Goal: Task Accomplishment & Management: Use online tool/utility

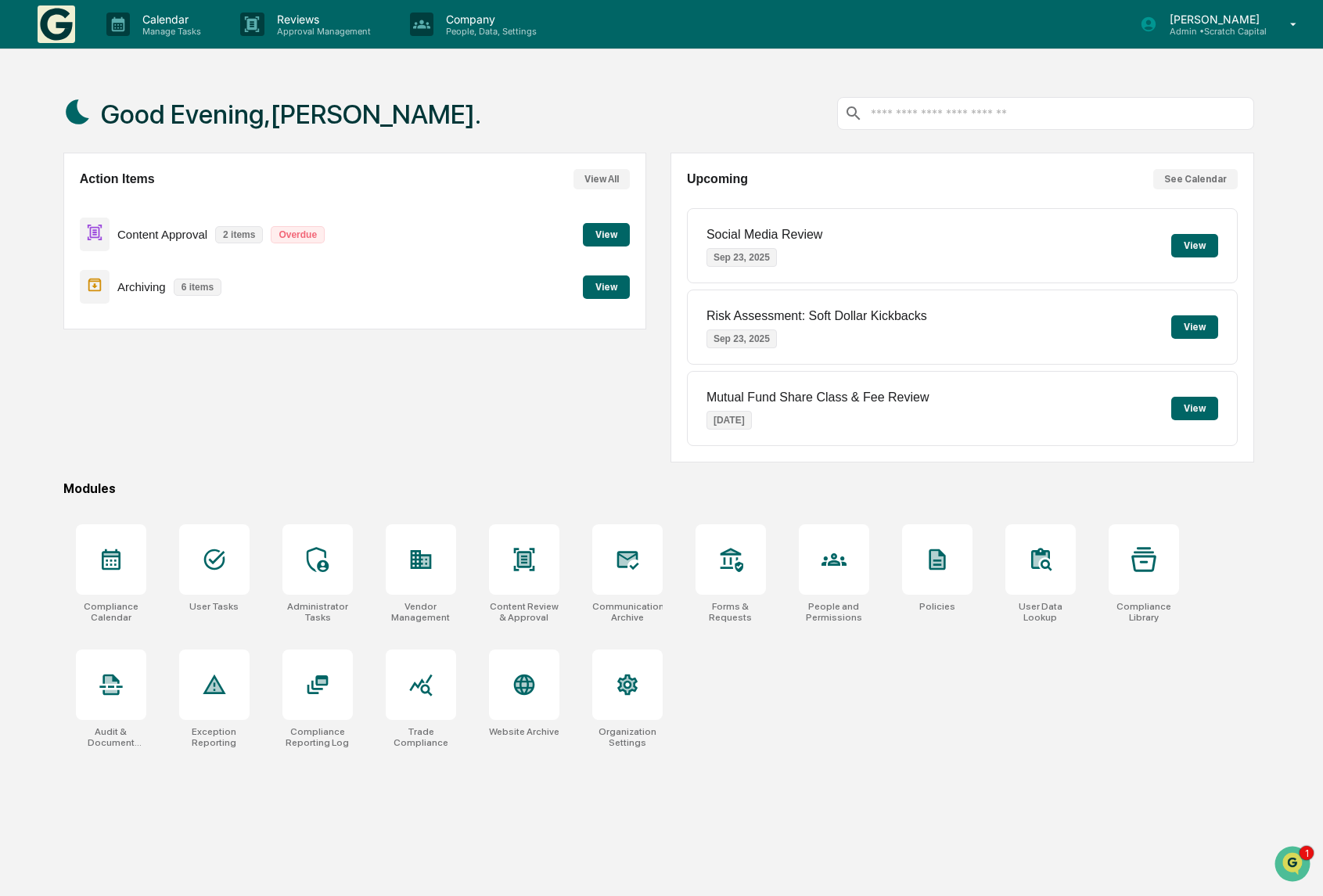
click at [435, 423] on div "Action Items View All Content Approval 2 items Overdue View Archiving 6 items V…" at bounding box center [355, 307] width 584 height 310
click at [613, 236] on button "View" at bounding box center [606, 235] width 47 height 23
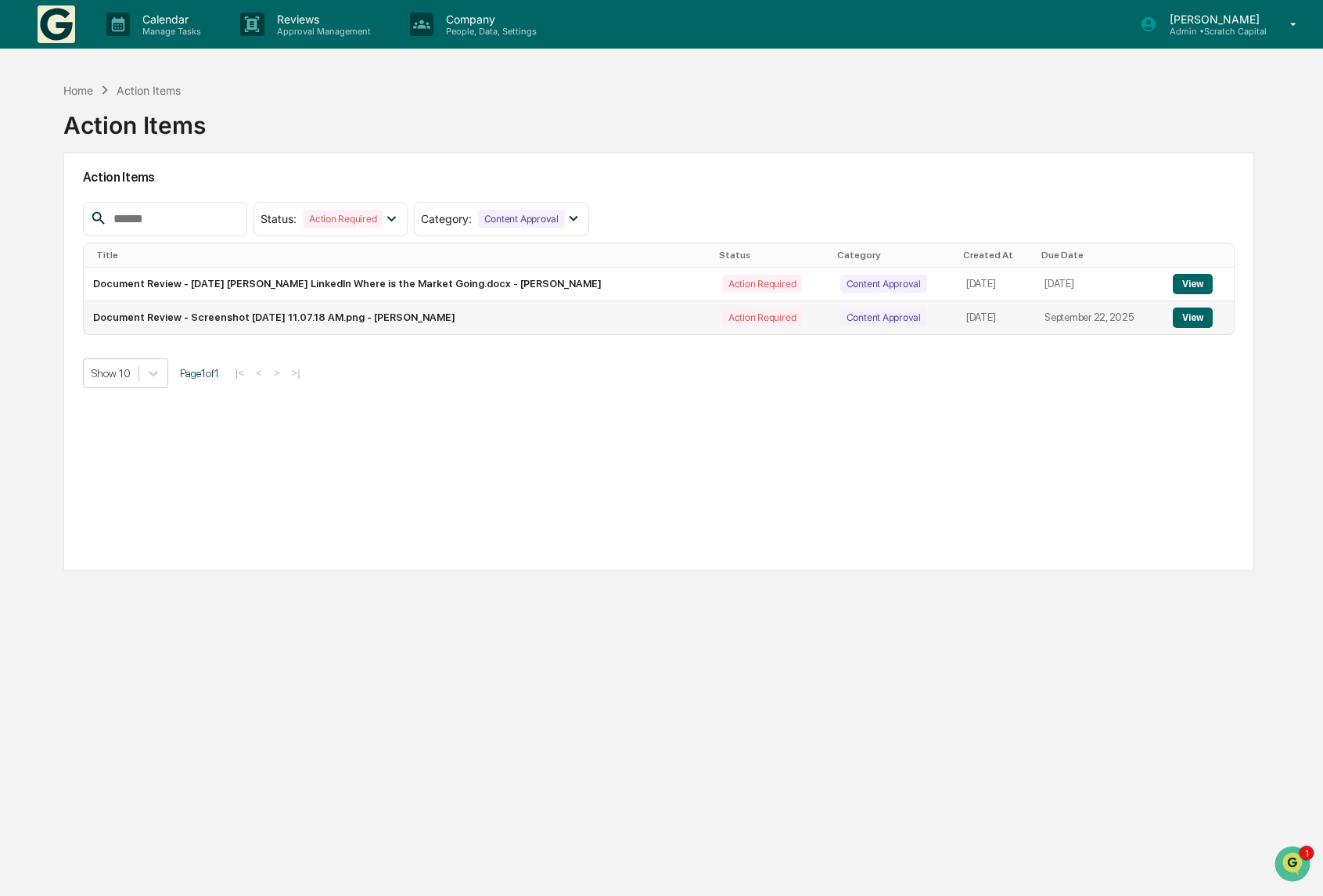
click at [1203, 322] on button "View" at bounding box center [1193, 317] width 40 height 20
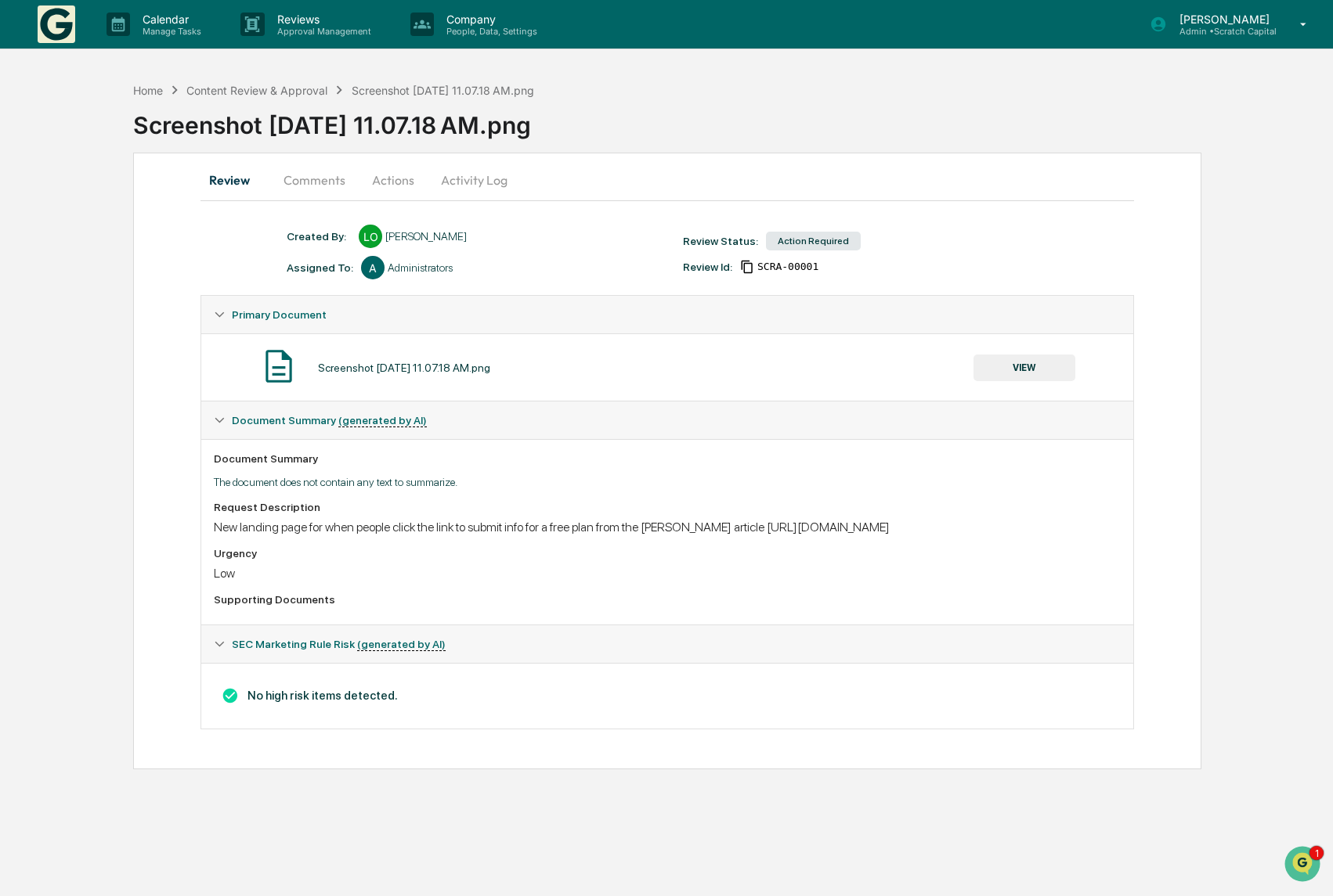
click at [290, 368] on img at bounding box center [278, 366] width 39 height 39
click at [833, 241] on div "Action Required" at bounding box center [813, 241] width 95 height 19
click at [1018, 374] on button "VIEW" at bounding box center [1024, 368] width 102 height 27
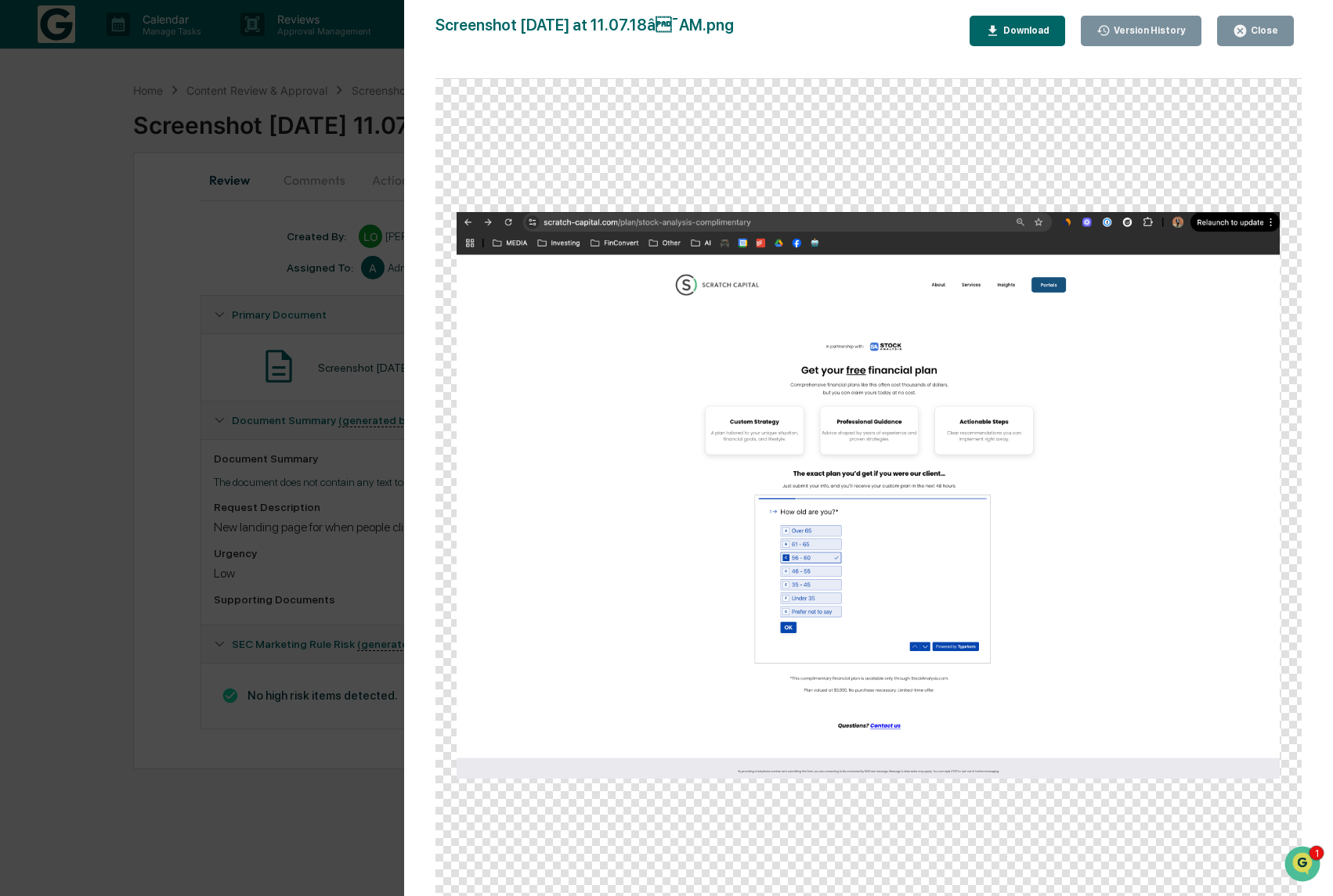
click at [1121, 107] on div at bounding box center [868, 495] width 866 height 833
click at [1244, 28] on icon "button" at bounding box center [1240, 31] width 12 height 12
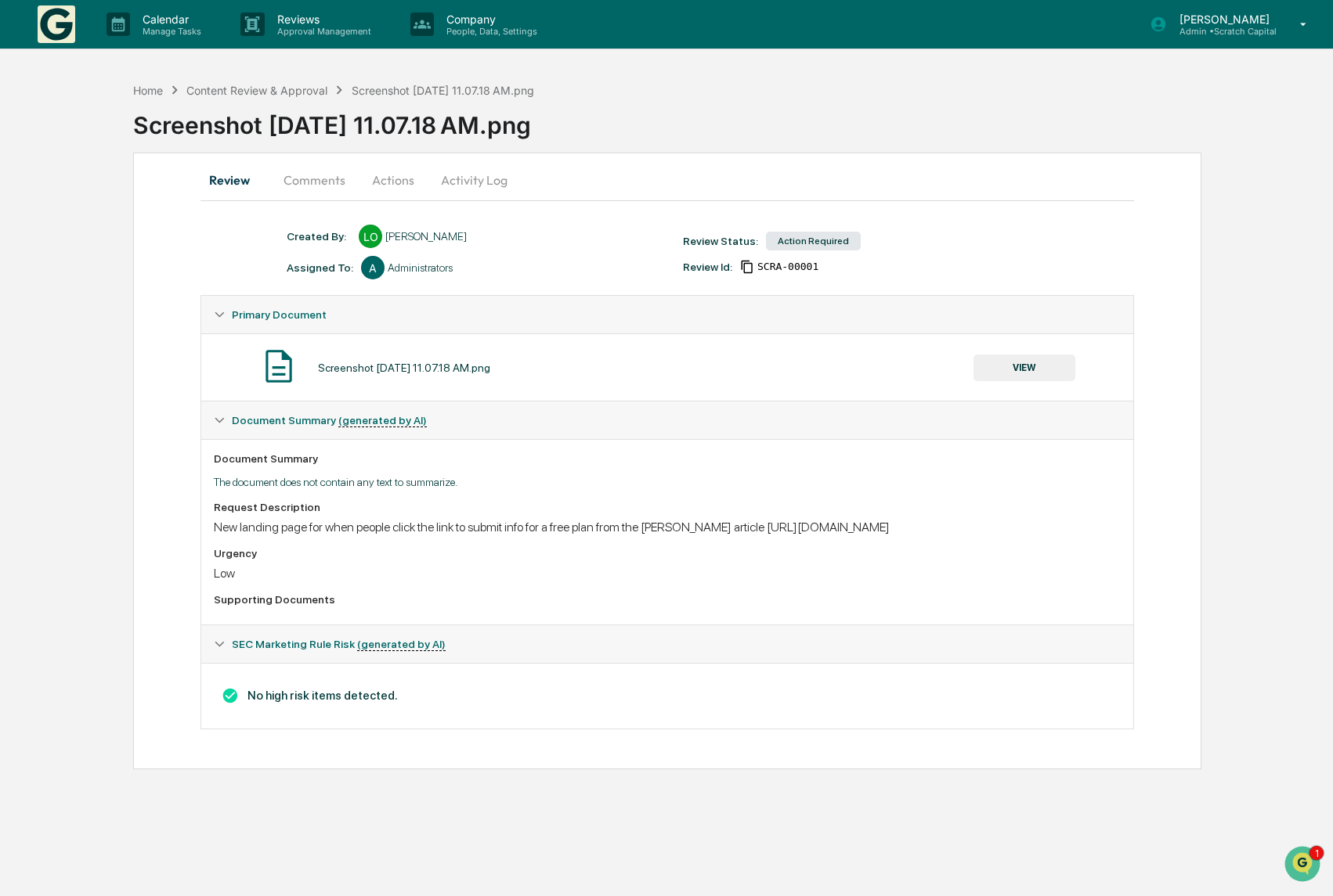
click at [313, 173] on button "Comments" at bounding box center [314, 180] width 87 height 37
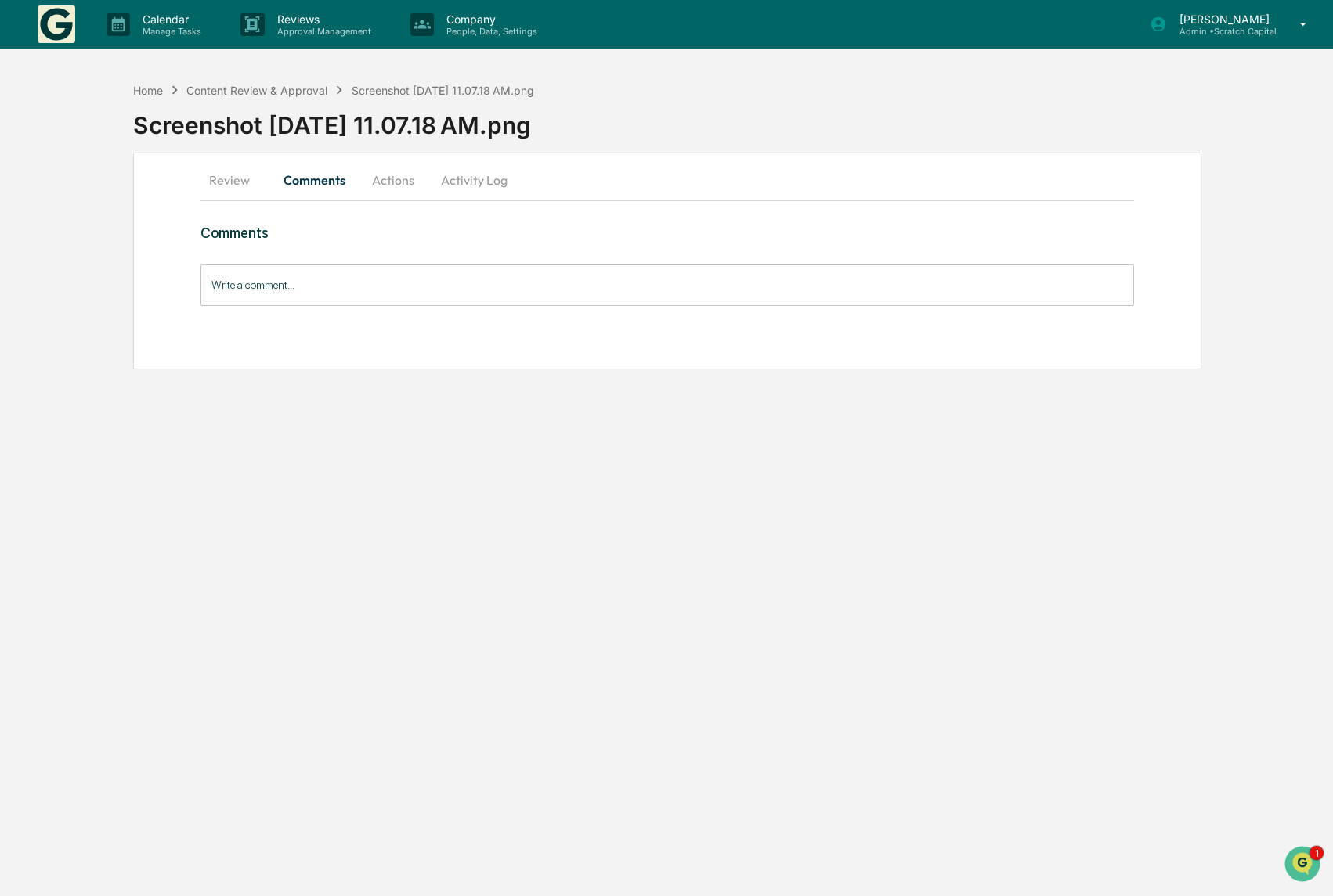
click at [403, 176] on button "Actions" at bounding box center [393, 180] width 71 height 37
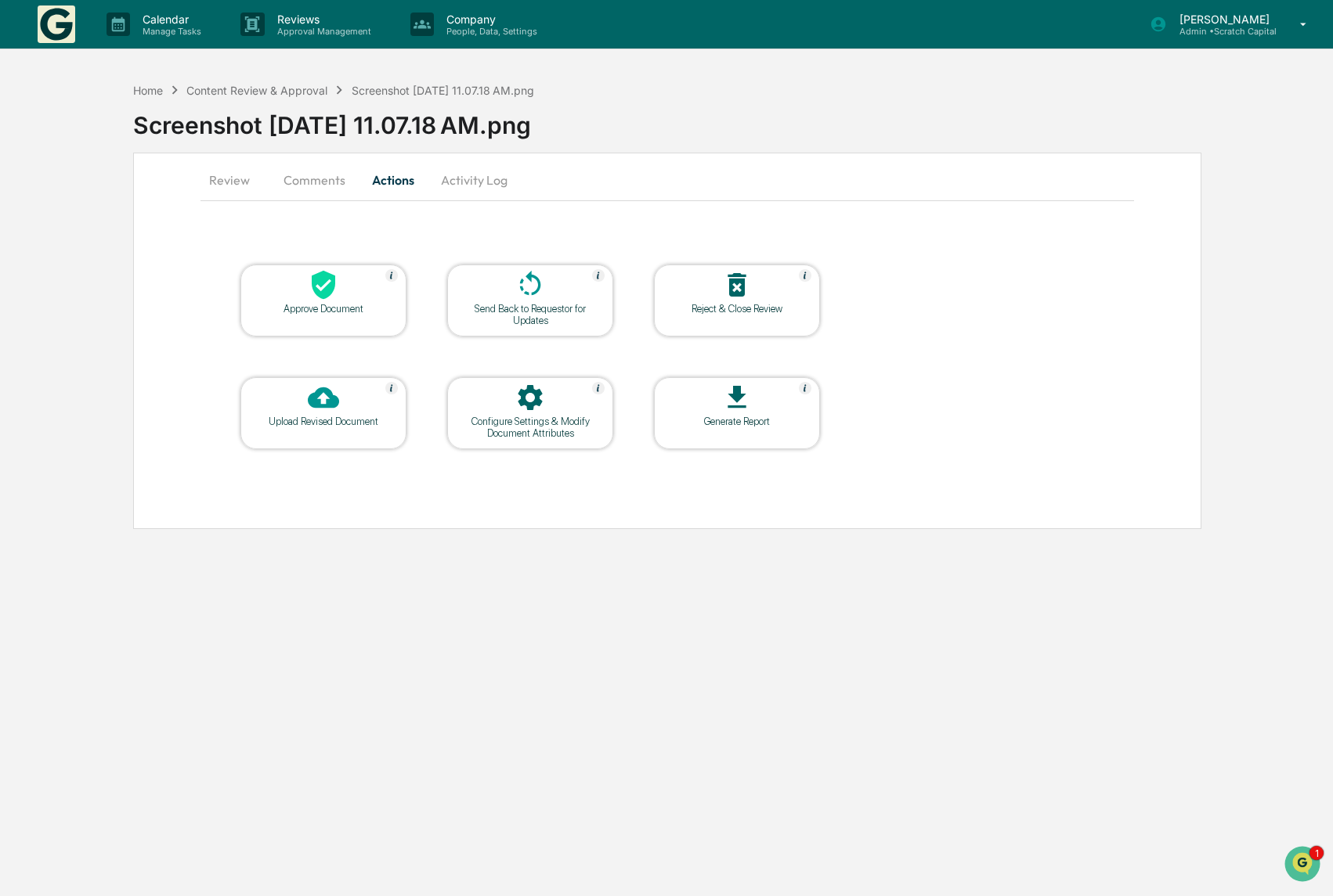
click at [301, 306] on div "Approve Document" at bounding box center [323, 309] width 141 height 12
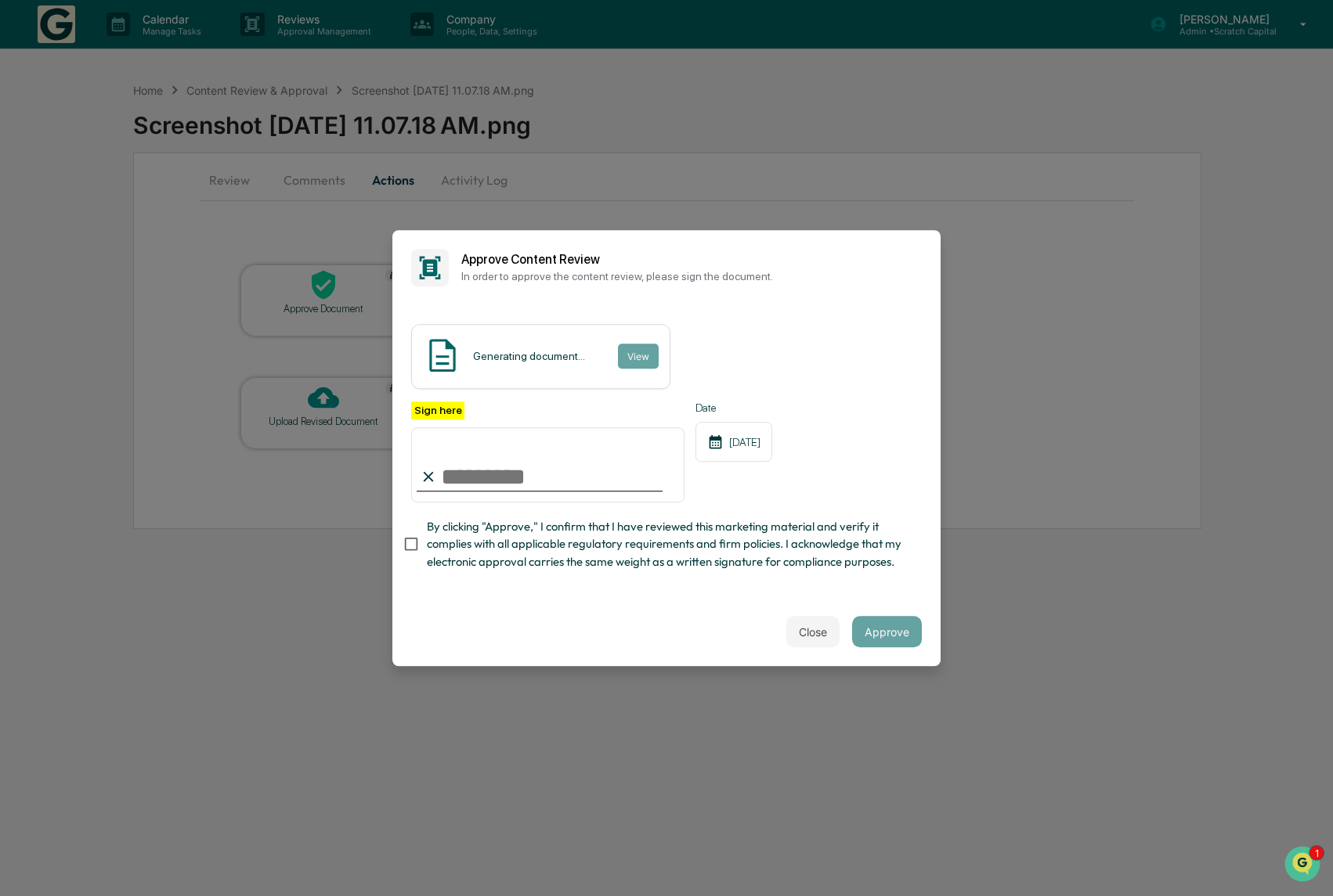
click at [562, 442] on input "Sign here" at bounding box center [547, 465] width 273 height 75
type input "**********"
click at [809, 324] on div "Generating document... View" at bounding box center [666, 356] width 511 height 65
click at [649, 361] on button "View" at bounding box center [637, 356] width 41 height 25
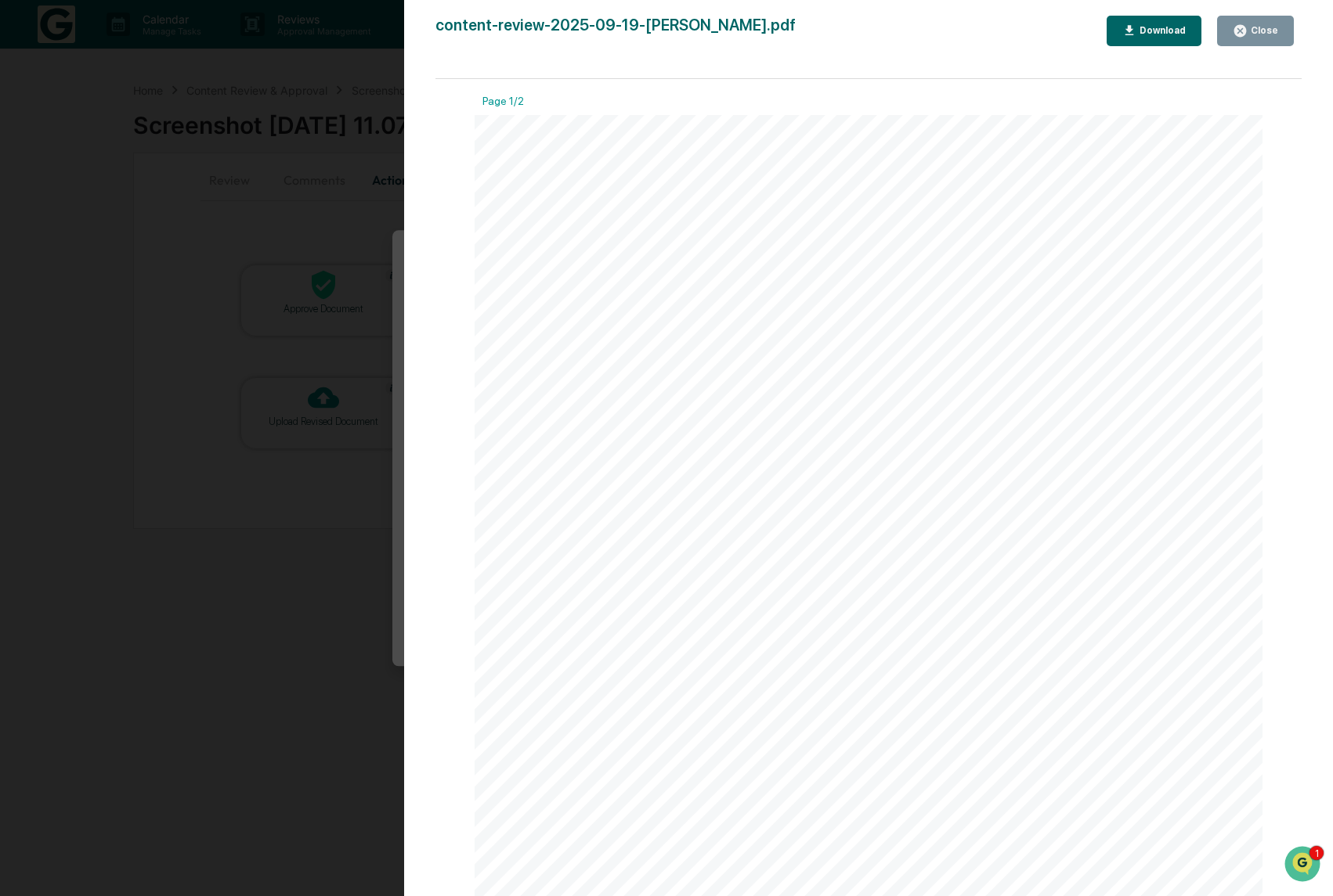
click at [1253, 29] on div "Close" at bounding box center [1262, 30] width 31 height 11
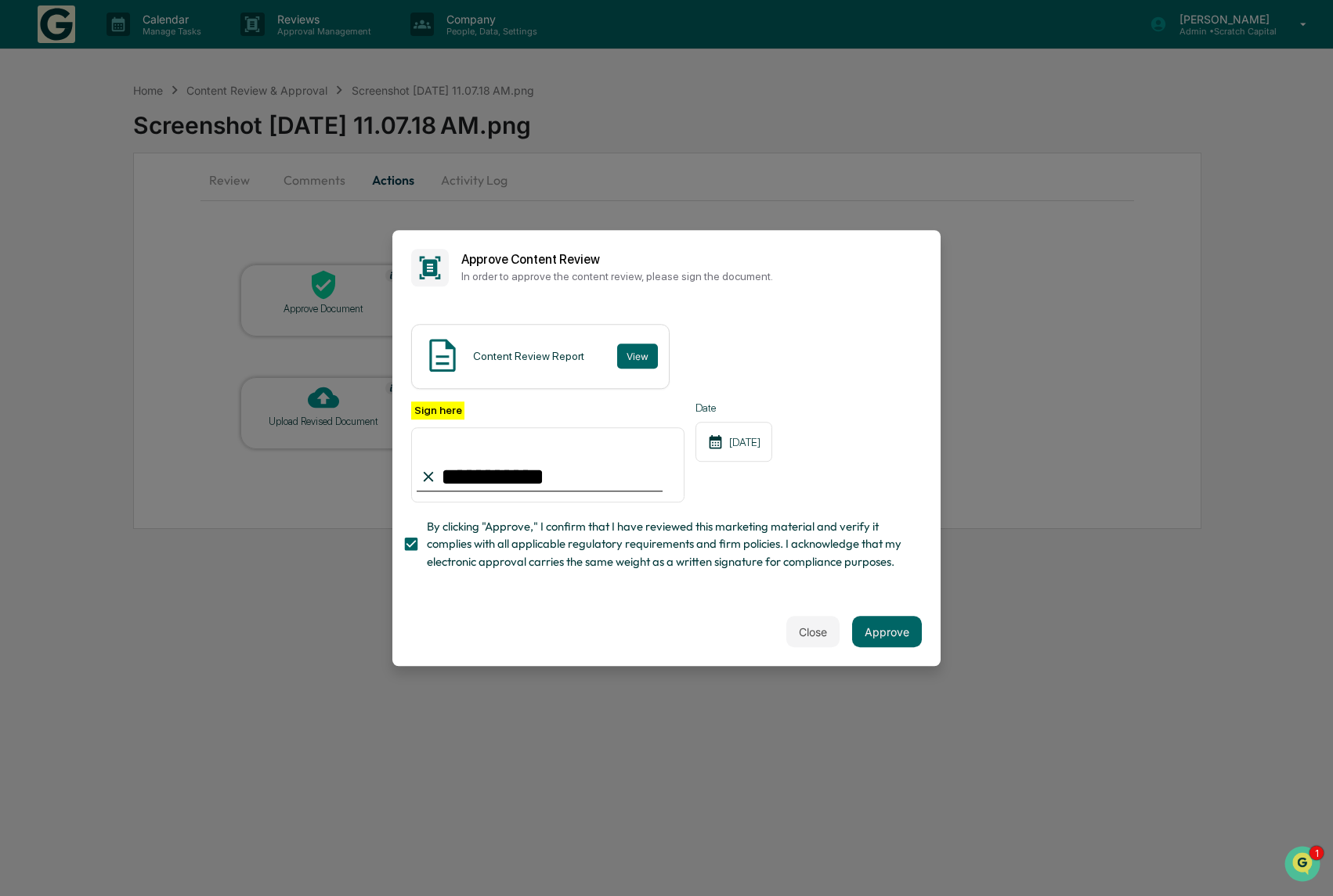
click at [579, 605] on div "Close Approve" at bounding box center [666, 631] width 548 height 69
click at [868, 637] on button "Approve" at bounding box center [887, 632] width 70 height 32
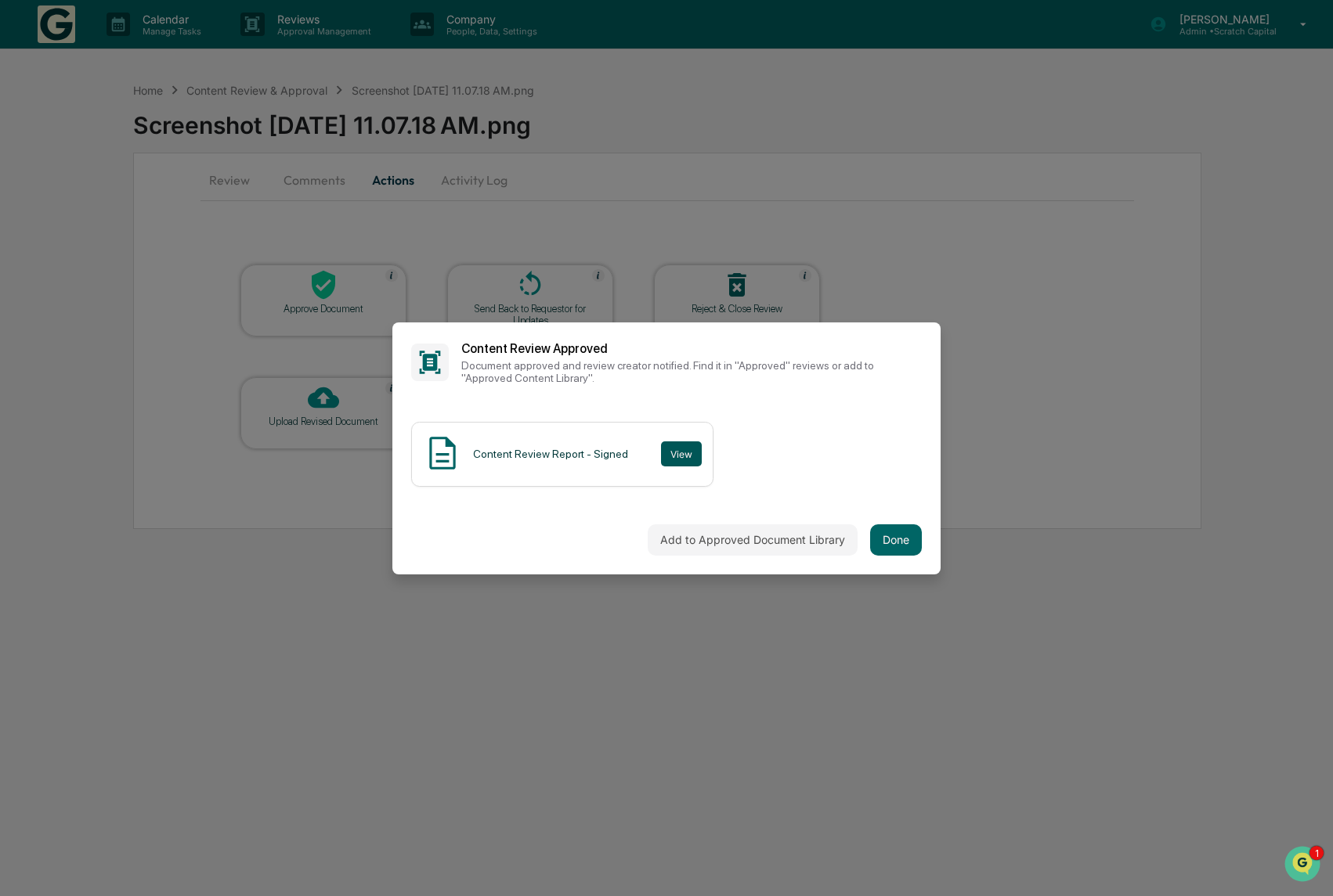
click at [687, 460] on button "View" at bounding box center [681, 454] width 41 height 25
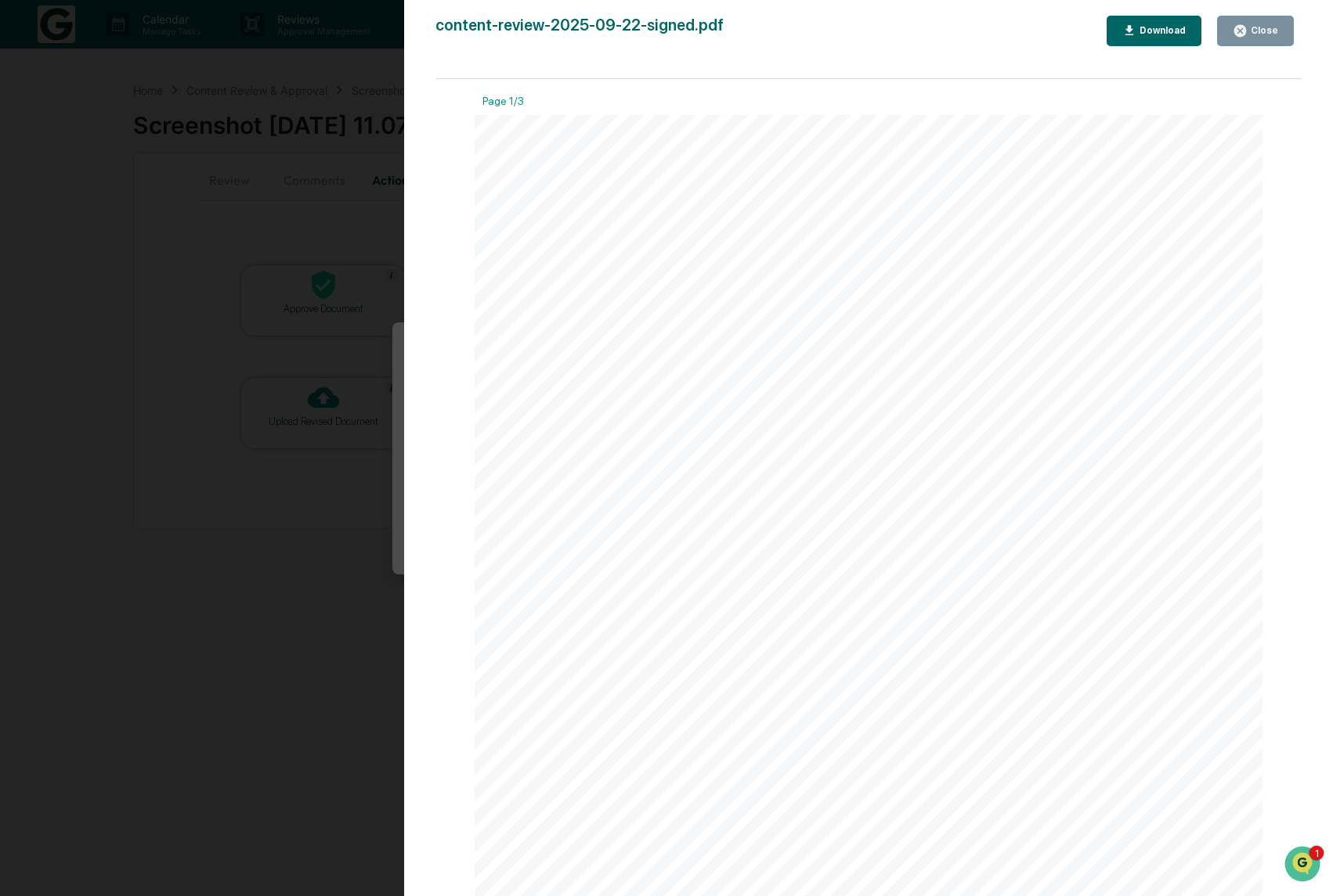
click at [1139, 36] on div "Download" at bounding box center [1154, 31] width 64 height 15
click at [1140, 35] on div "Download" at bounding box center [1161, 30] width 49 height 11
click at [1246, 35] on icon "button" at bounding box center [1240, 31] width 15 height 15
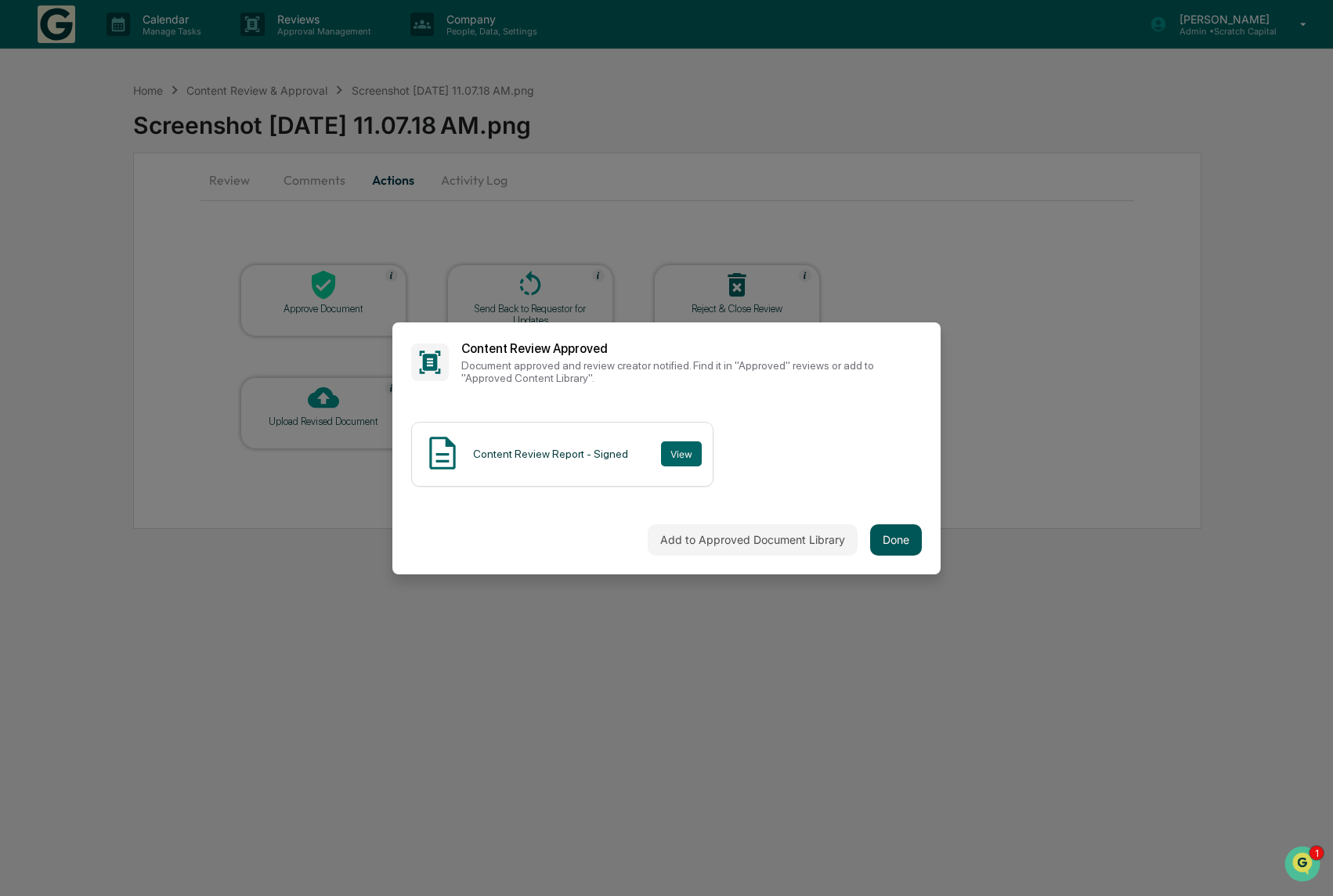
click at [888, 545] on button "Done" at bounding box center [896, 540] width 52 height 32
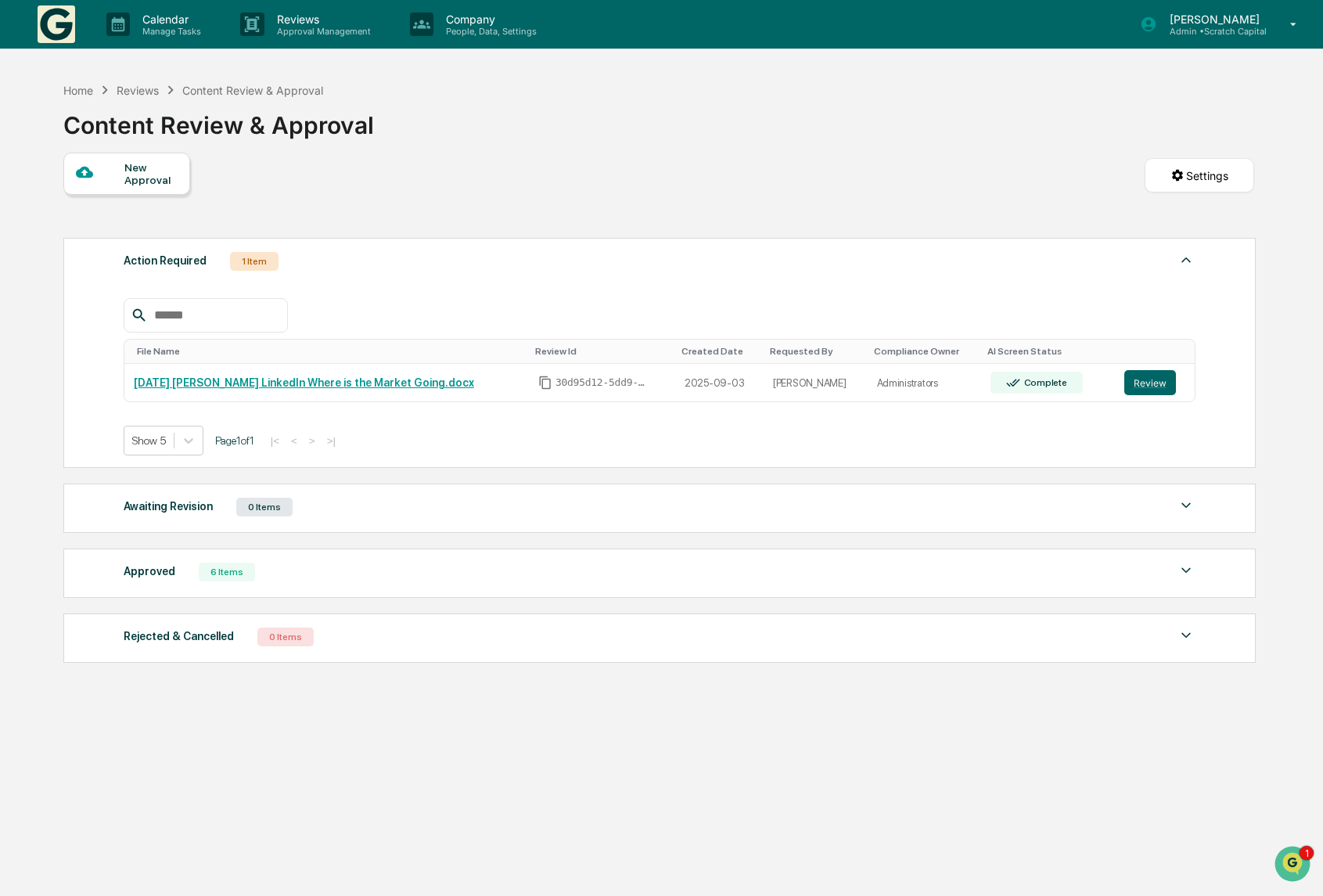
click at [52, 27] on img at bounding box center [56, 24] width 37 height 37
